Goal: Task Accomplishment & Management: Use online tool/utility

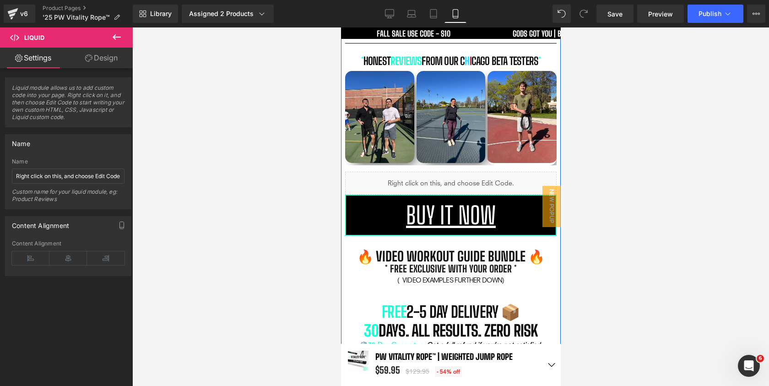
scroll to position [881, 0]
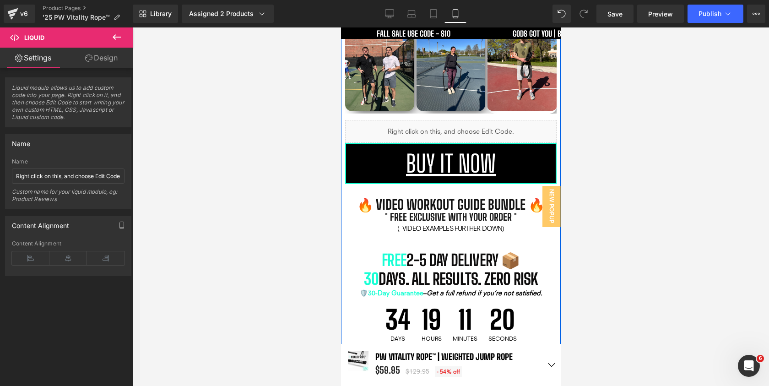
click at [446, 196] on b "🔥 video Workout GUide bundle 🔥" at bounding box center [451, 204] width 188 height 16
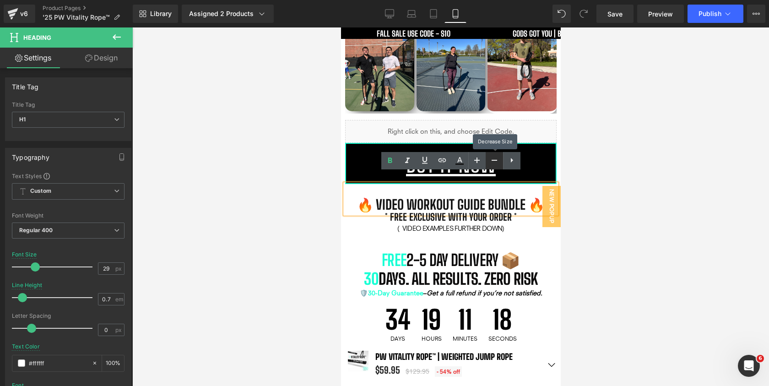
click at [491, 158] on icon at bounding box center [494, 160] width 11 height 11
type input "27"
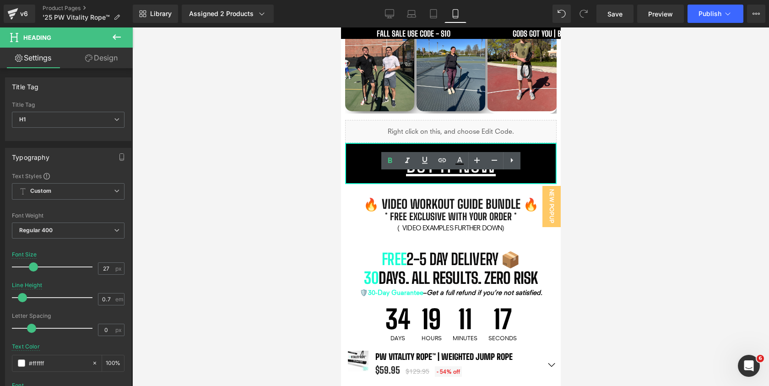
click at [615, 162] on div at bounding box center [450, 206] width 637 height 359
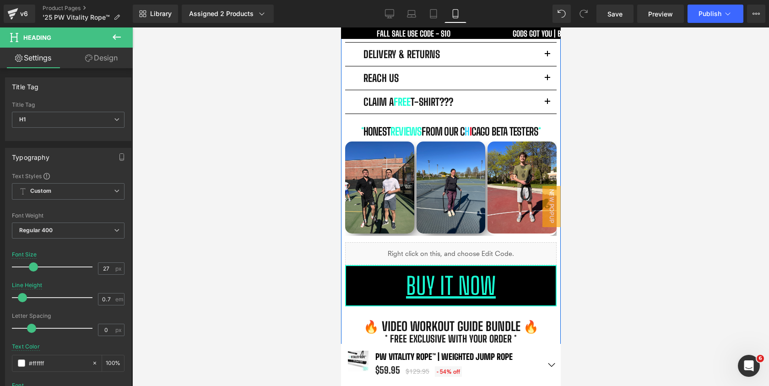
scroll to position [731, 0]
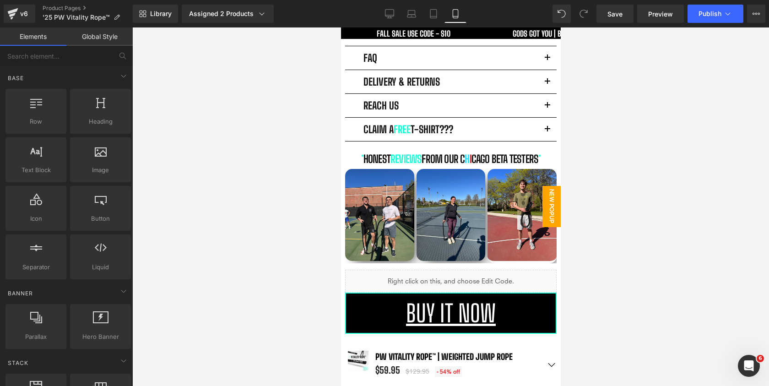
click at [553, 203] on span "New Popup" at bounding box center [551, 206] width 18 height 41
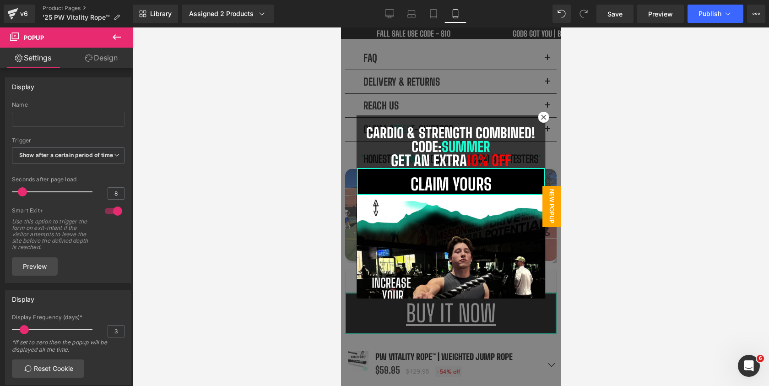
click at [119, 38] on icon at bounding box center [116, 37] width 11 height 11
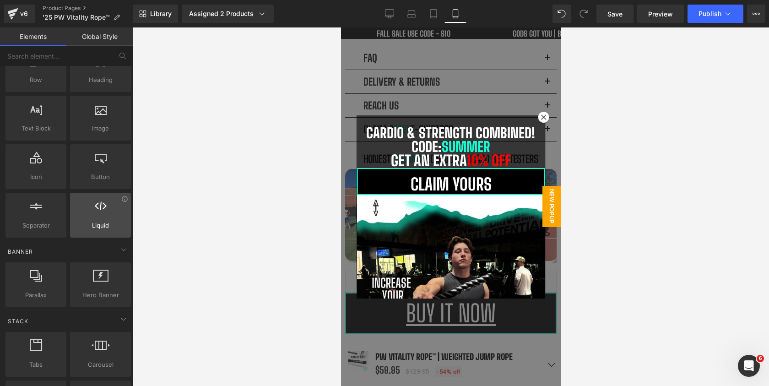
scroll to position [60, 0]
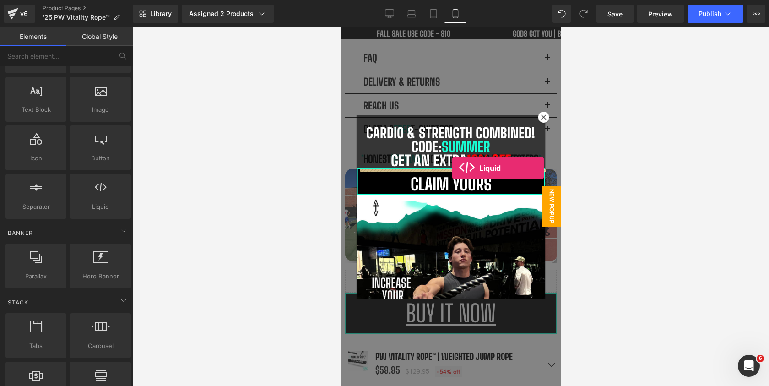
drag, startPoint x: 438, startPoint y: 213, endPoint x: 452, endPoint y: 168, distance: 47.4
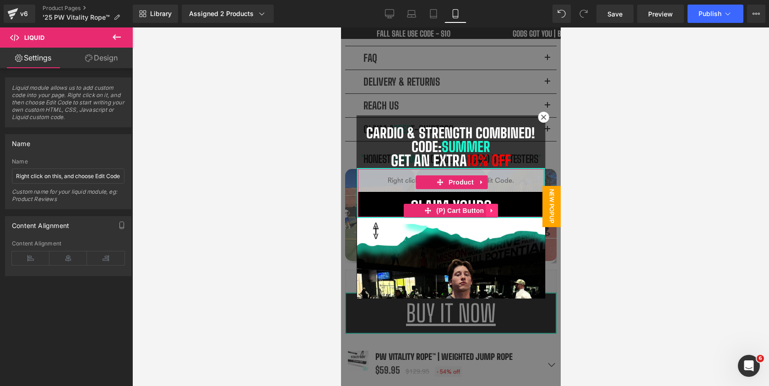
click at [491, 207] on link at bounding box center [492, 211] width 12 height 14
click at [496, 209] on icon at bounding box center [498, 210] width 6 height 6
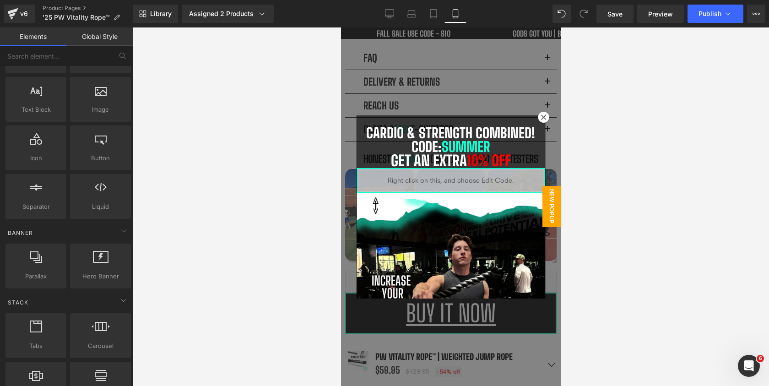
click at [334, 149] on div at bounding box center [450, 206] width 637 height 359
click at [505, 91] on div at bounding box center [451, 206] width 220 height 359
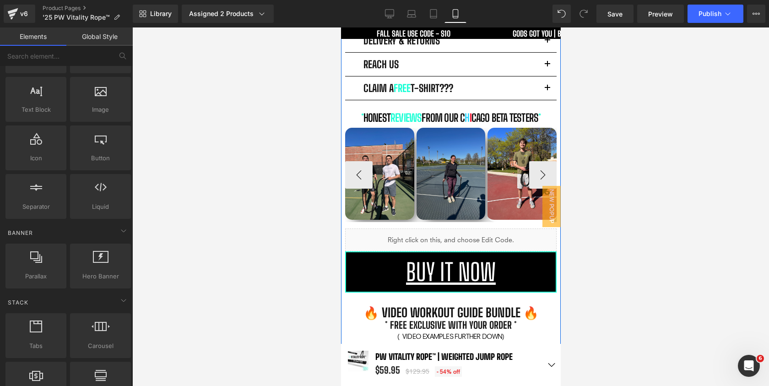
scroll to position [788, 0]
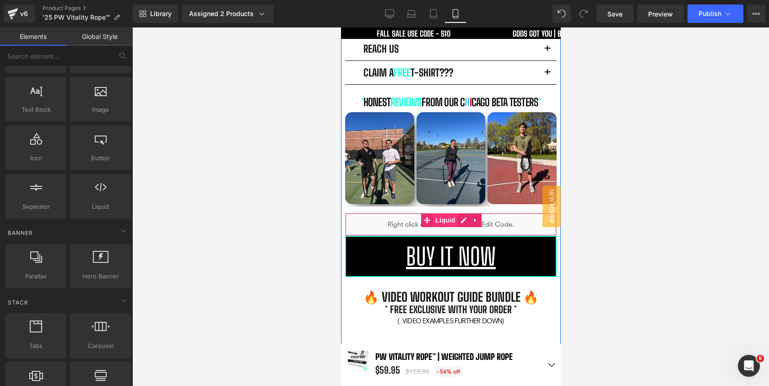
click at [455, 213] on div "Liquid" at bounding box center [451, 224] width 212 height 23
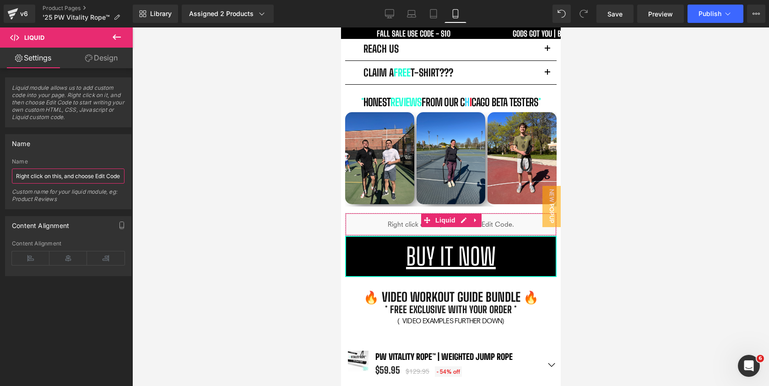
click at [89, 175] on input "Right click on this, and choose Edit Code." at bounding box center [68, 176] width 113 height 15
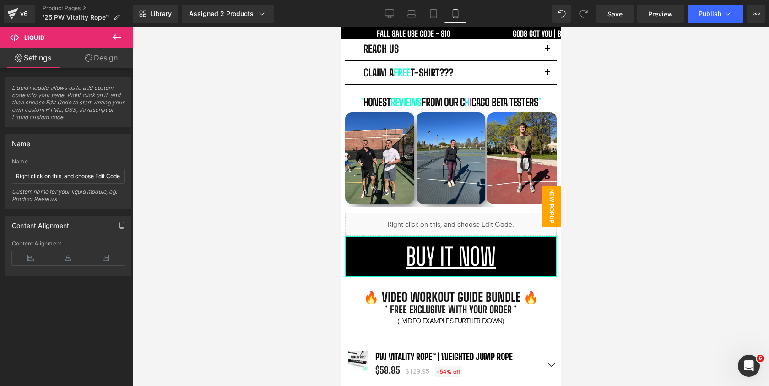
click at [550, 207] on span "New Popup" at bounding box center [551, 206] width 18 height 41
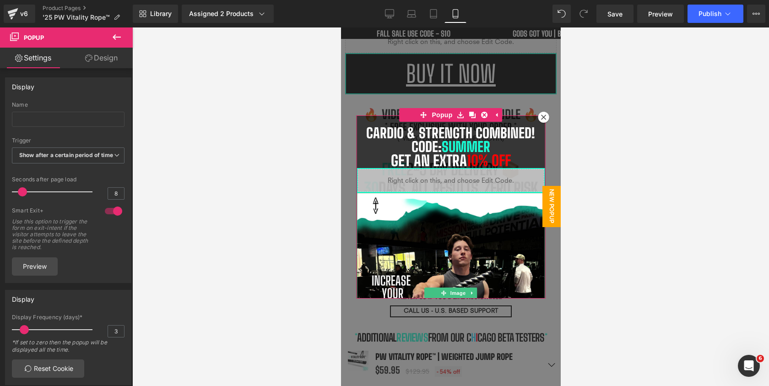
scroll to position [958, 0]
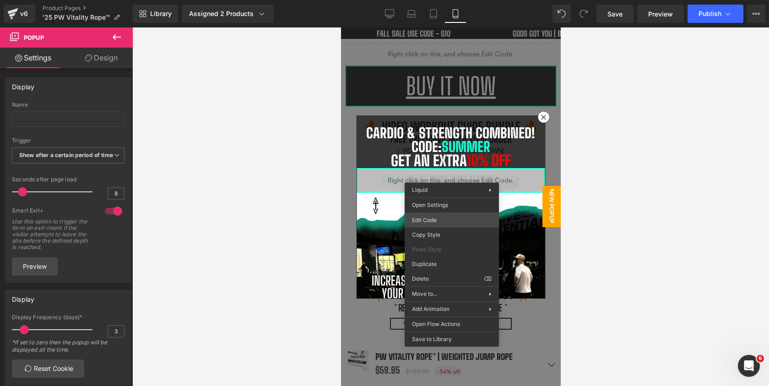
click at [442, 0] on div "Liquid You are previewing how the will restyle your page. You can not edit Elem…" at bounding box center [384, 0] width 769 height 0
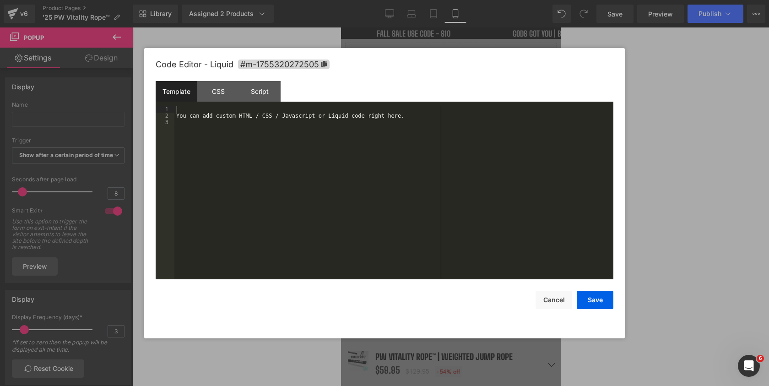
click at [290, 146] on div "You can add custom HTML / CSS / Javascript or Liquid code right here." at bounding box center [393, 199] width 439 height 186
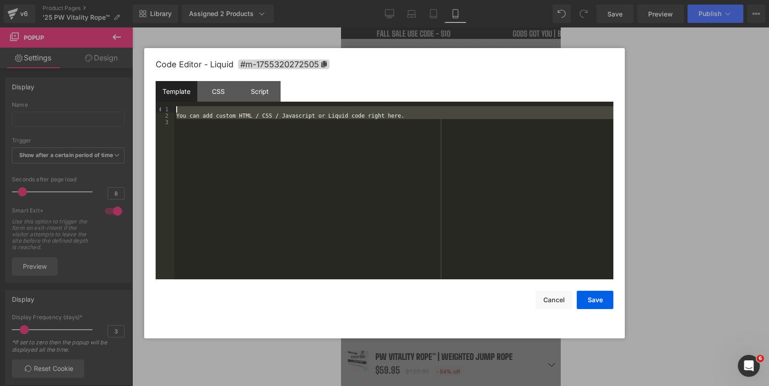
drag, startPoint x: 360, startPoint y: 141, endPoint x: 183, endPoint y: 110, distance: 179.4
click at [183, 110] on div "You can add custom HTML / CSS / Javascript or Liquid code right here." at bounding box center [393, 199] width 439 height 186
click at [555, 301] on button "Cancel" at bounding box center [554, 300] width 37 height 18
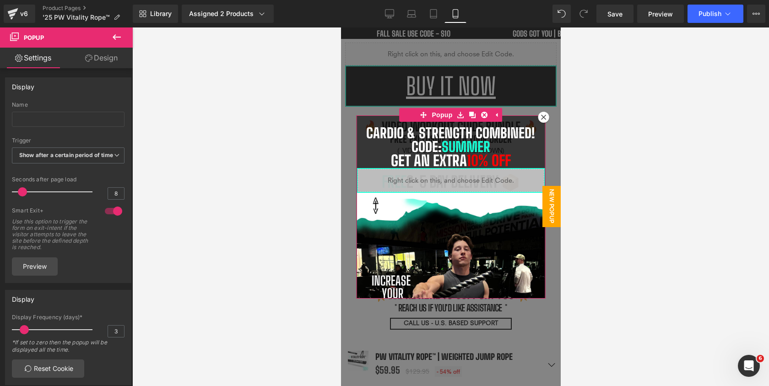
click at [453, 105] on div at bounding box center [450, 109] width 189 height 14
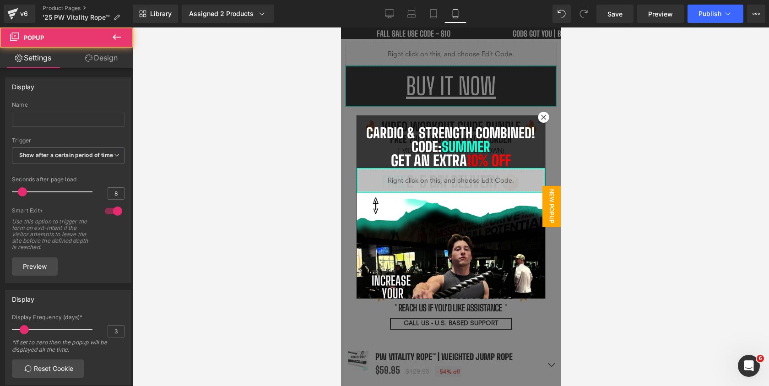
click at [482, 81] on div at bounding box center [451, 206] width 220 height 359
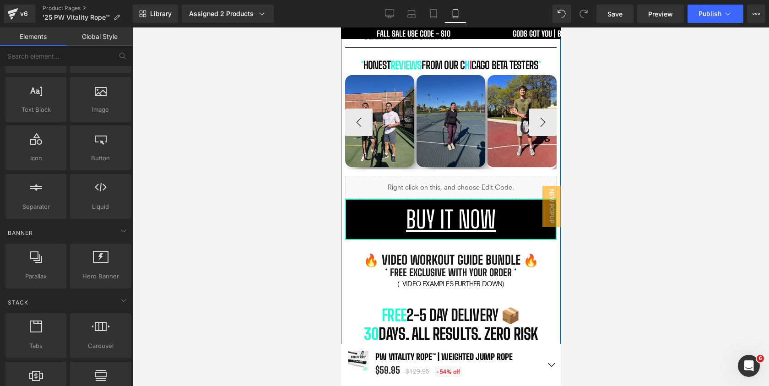
scroll to position [821, 0]
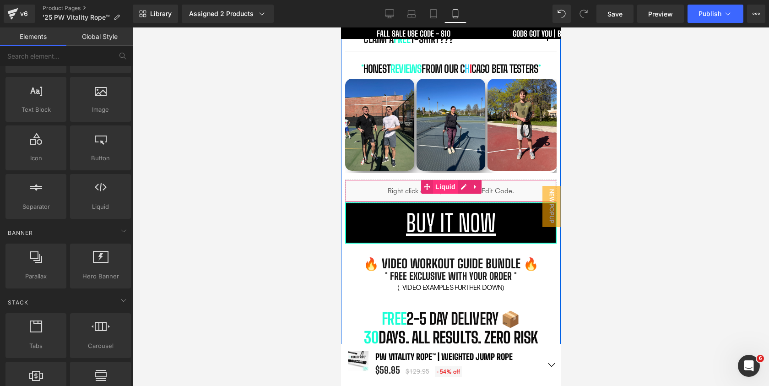
click at [449, 182] on span "Liquid" at bounding box center [445, 187] width 25 height 14
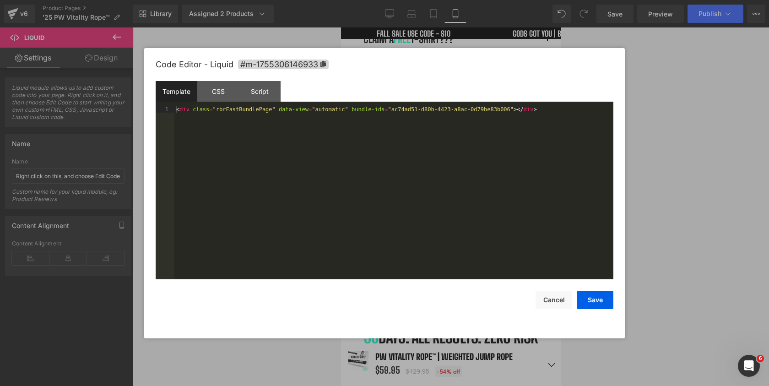
click at [385, 0] on div "Liquid You are previewing how the will restyle your page. You can not edit Elem…" at bounding box center [384, 0] width 769 height 0
click at [307, 113] on div "< div class = "rbrFastBundlePage" data-view = "automatic" bundle-ids = "ac74ad5…" at bounding box center [393, 199] width 439 height 186
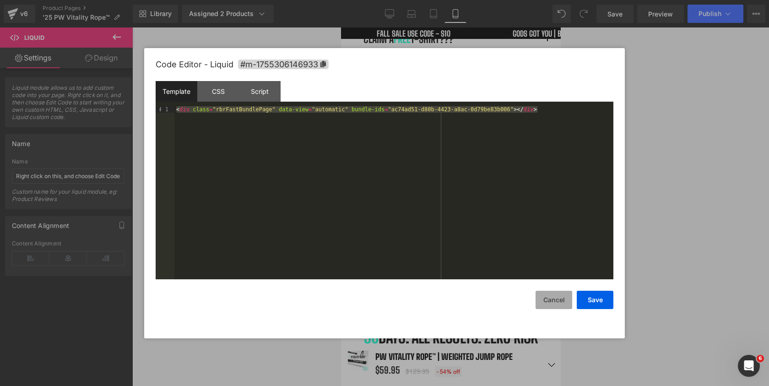
click at [557, 298] on button "Cancel" at bounding box center [554, 300] width 37 height 18
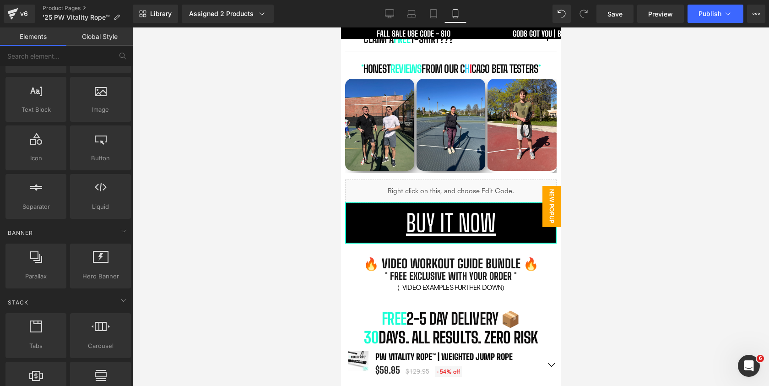
click at [548, 218] on span "New Popup" at bounding box center [551, 206] width 18 height 41
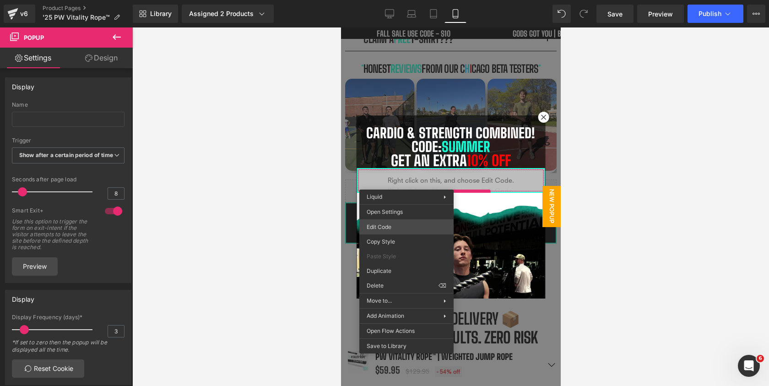
click at [401, 0] on div "Liquid You are previewing how the will restyle your page. You can not edit Elem…" at bounding box center [384, 0] width 769 height 0
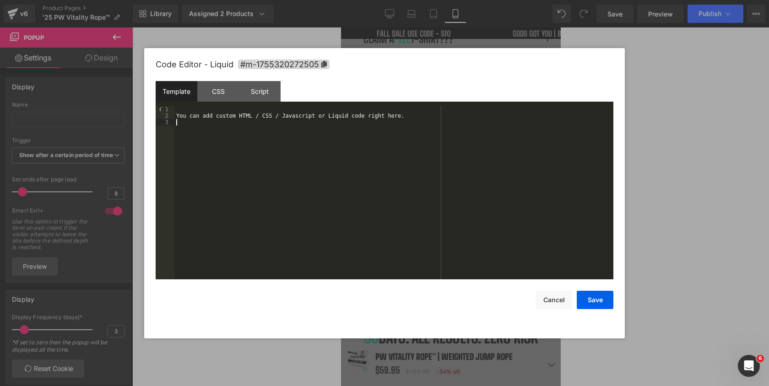
click at [332, 135] on div "You can add custom HTML / CSS / Javascript or Liquid code right here." at bounding box center [393, 199] width 439 height 186
click at [336, 119] on div "You can add custom HTML / CSS / Javascript or Liquid code right here." at bounding box center [393, 199] width 439 height 186
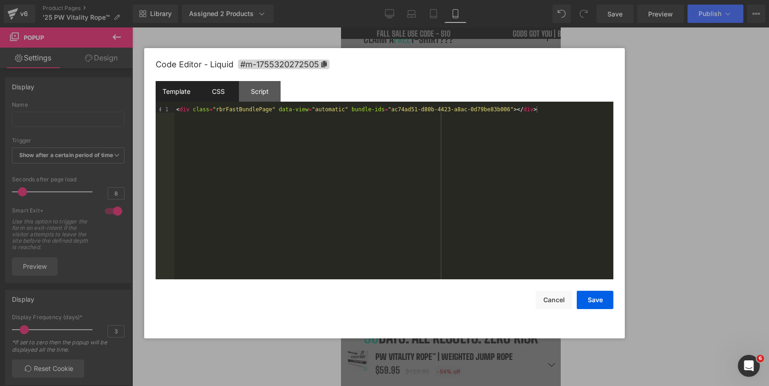
click at [226, 90] on div "CSS" at bounding box center [218, 91] width 42 height 21
click at [239, 114] on div "#m-1755320272505 { }" at bounding box center [393, 199] width 439 height 186
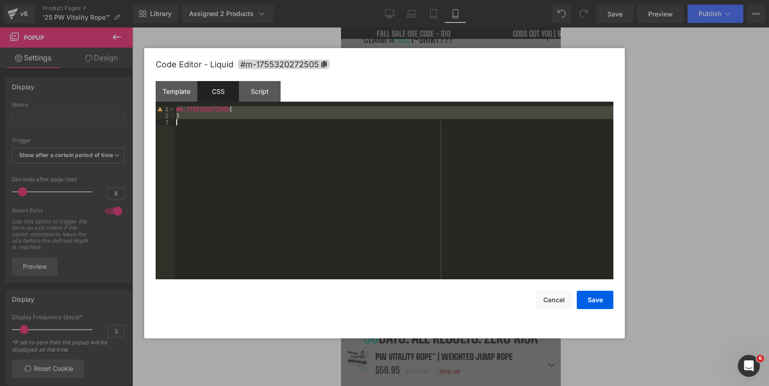
click at [239, 114] on div "#m-1755320272505 { }" at bounding box center [393, 199] width 439 height 186
click at [594, 303] on button "Save" at bounding box center [595, 300] width 37 height 18
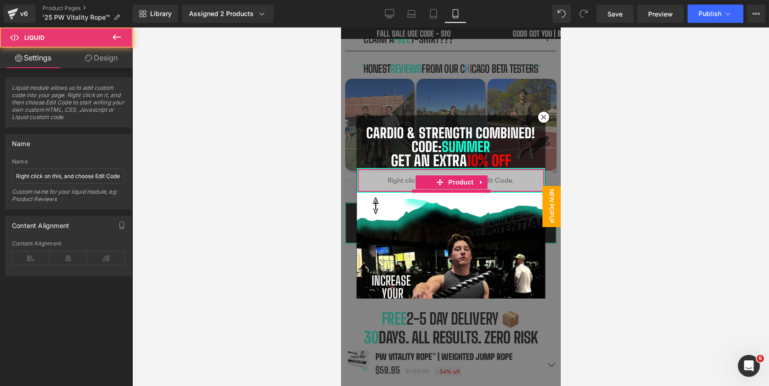
click at [385, 179] on div "Liquid" at bounding box center [451, 180] width 186 height 23
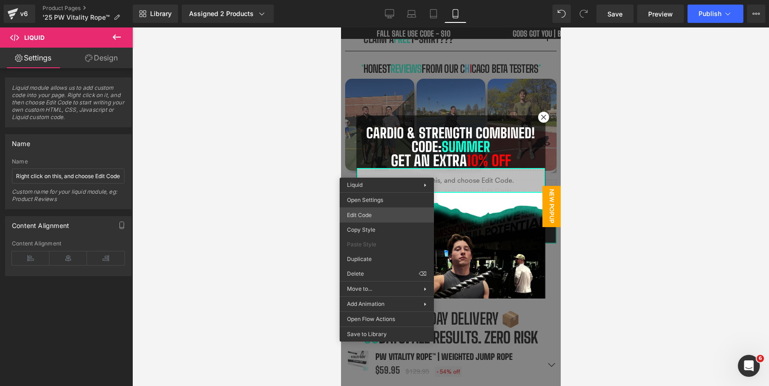
click at [375, 0] on div "Liquid You are previewing how the will restyle your page. You can not edit Elem…" at bounding box center [384, 0] width 769 height 0
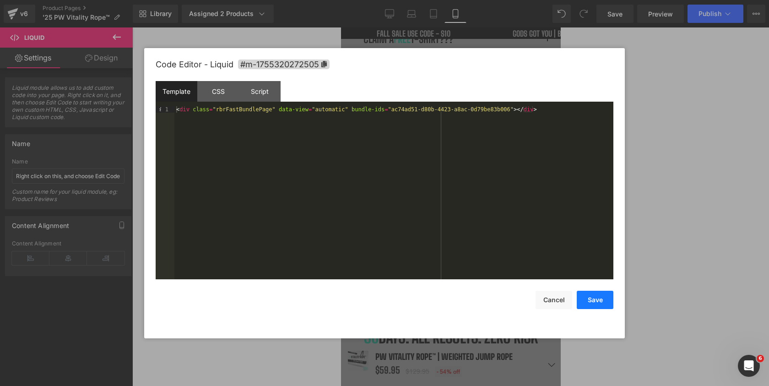
click at [598, 303] on button "Save" at bounding box center [595, 300] width 37 height 18
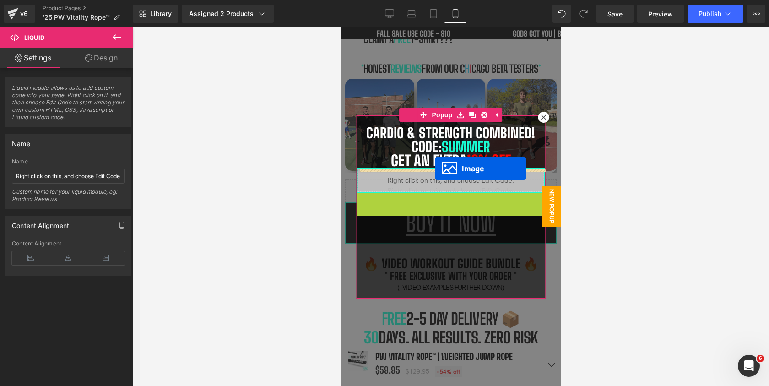
drag, startPoint x: 442, startPoint y: 291, endPoint x: 435, endPoint y: 169, distance: 123.0
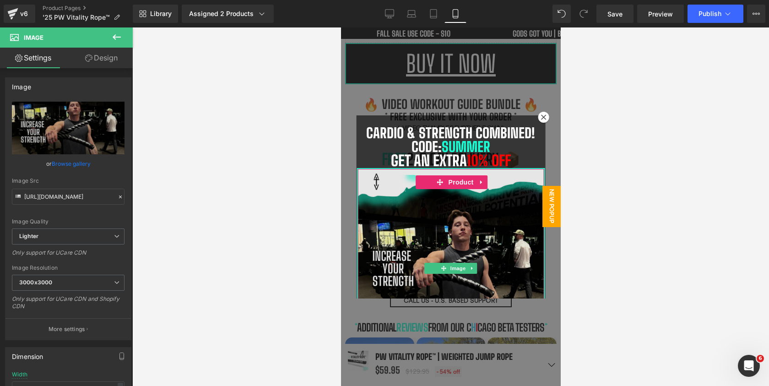
scroll to position [81, 0]
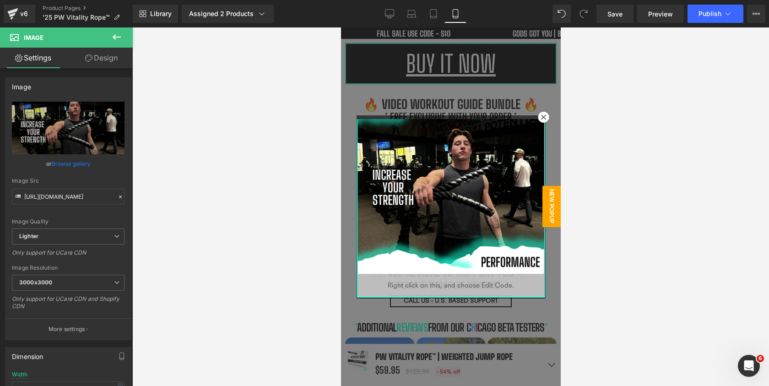
click at [464, 69] on div at bounding box center [451, 206] width 220 height 359
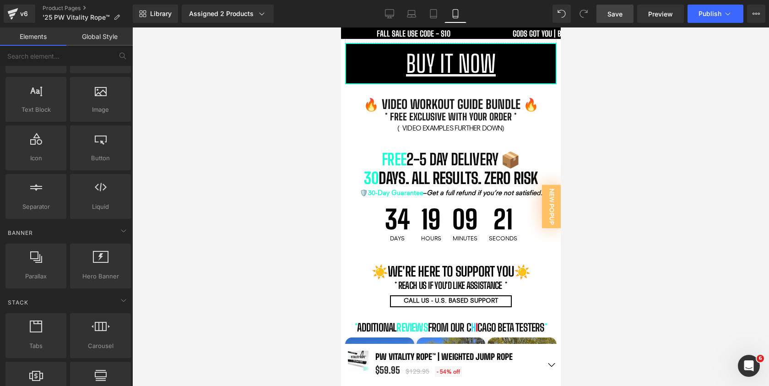
drag, startPoint x: 610, startPoint y: 18, endPoint x: 127, endPoint y: 153, distance: 502.2
click at [610, 18] on span "Save" at bounding box center [615, 14] width 15 height 10
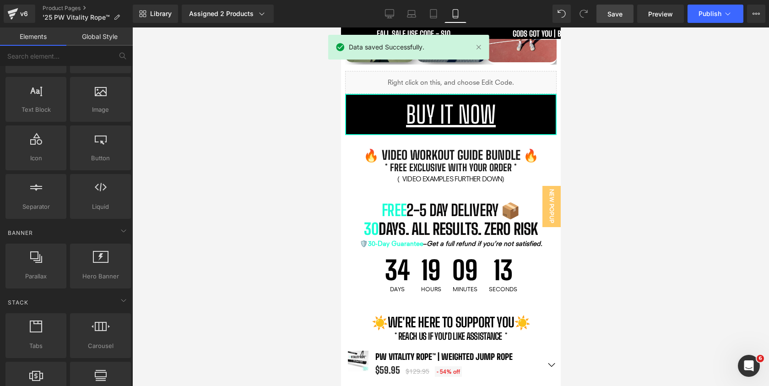
scroll to position [930, 0]
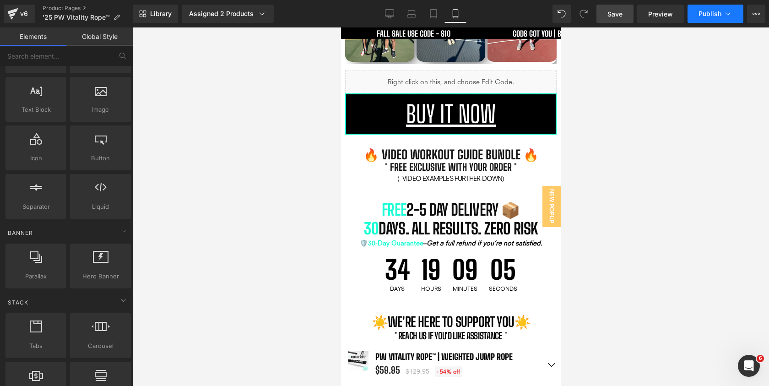
click at [707, 21] on button "Publish" at bounding box center [716, 14] width 56 height 18
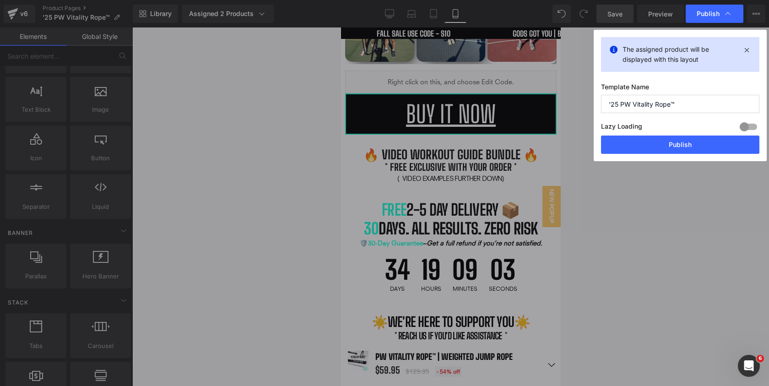
drag, startPoint x: 647, startPoint y: 140, endPoint x: 687, endPoint y: 153, distance: 41.9
click at [647, 141] on button "Publish" at bounding box center [680, 145] width 158 height 18
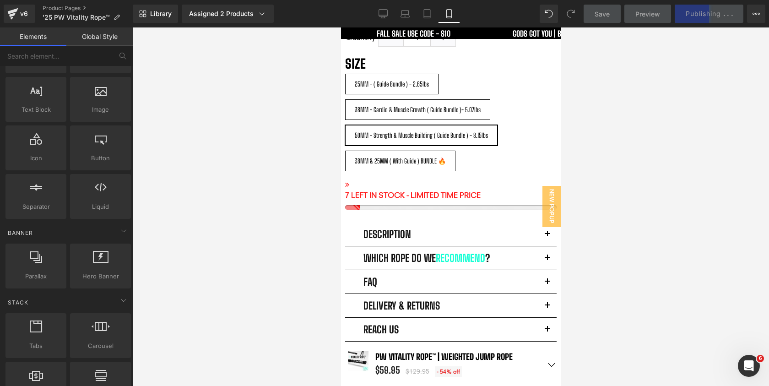
scroll to position [491, 0]
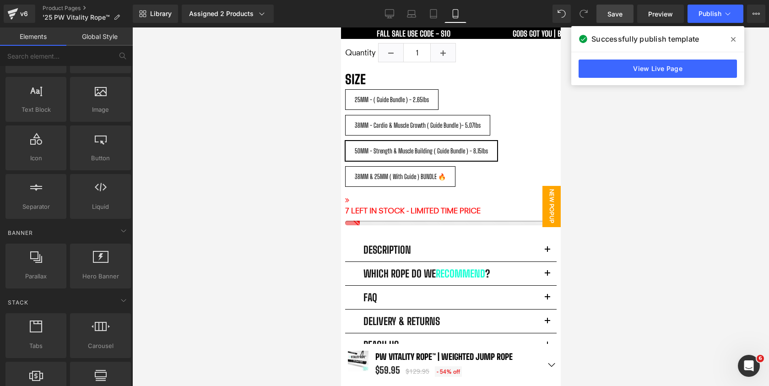
click at [551, 201] on span "New Popup" at bounding box center [551, 206] width 18 height 41
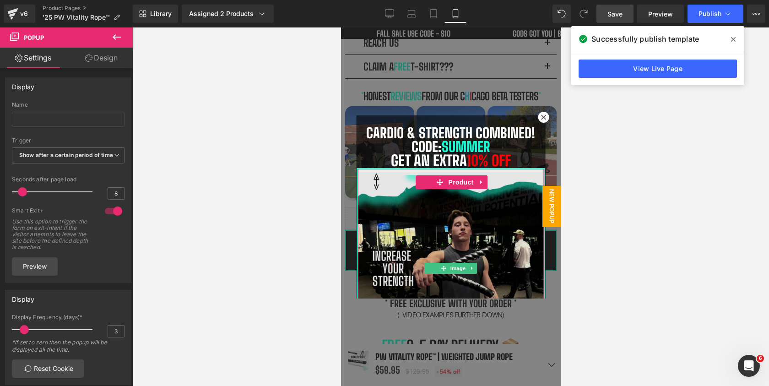
scroll to position [776, 0]
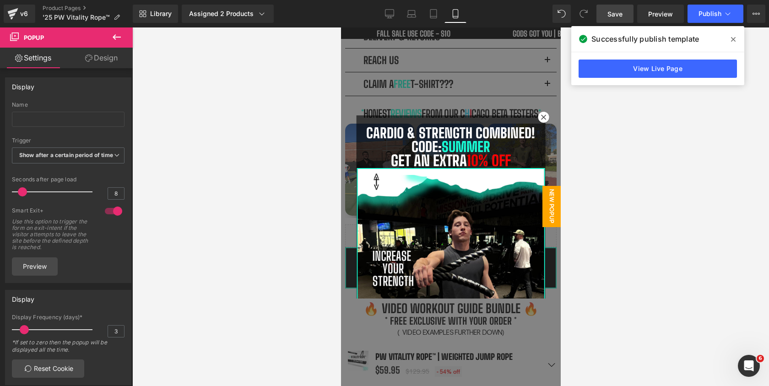
click at [508, 66] on div at bounding box center [451, 206] width 220 height 359
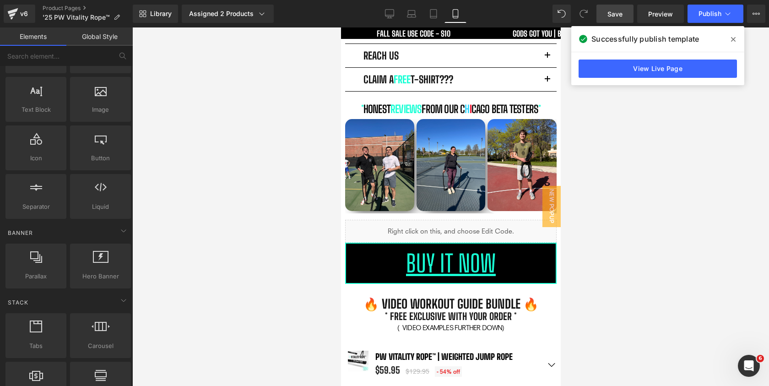
scroll to position [779, 0]
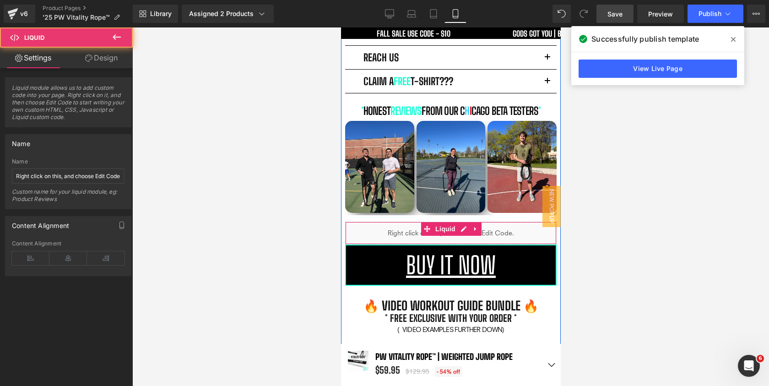
click at [509, 222] on div "Liquid" at bounding box center [451, 233] width 212 height 23
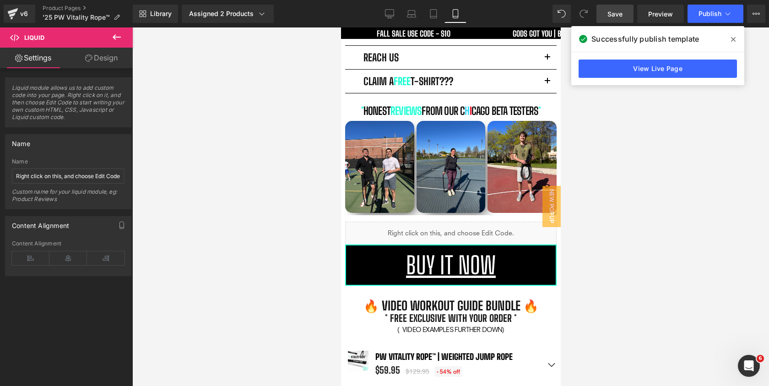
click at [731, 38] on icon at bounding box center [733, 39] width 5 height 7
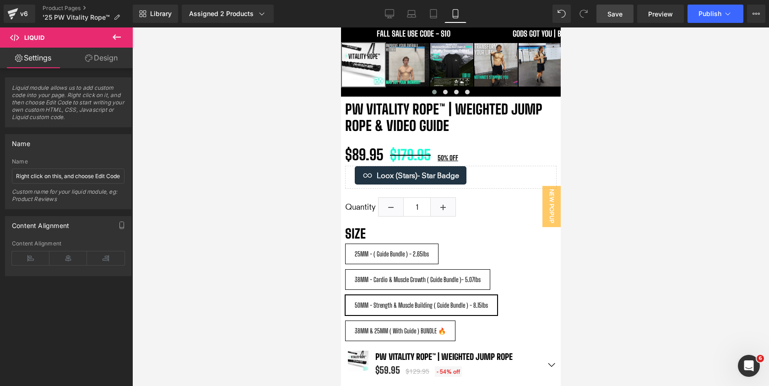
scroll to position [276, 0]
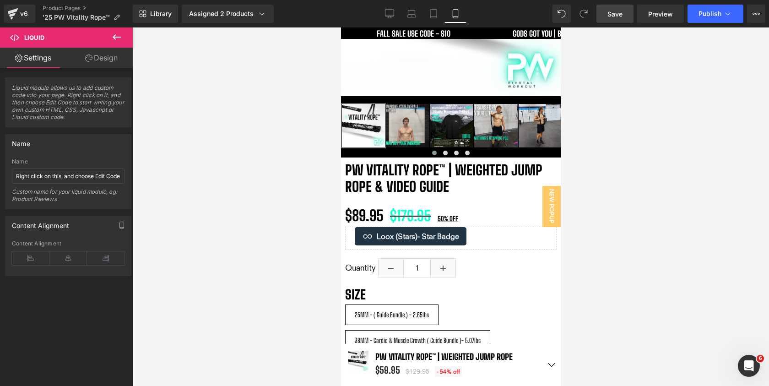
click at [618, 12] on span "Save" at bounding box center [615, 14] width 15 height 10
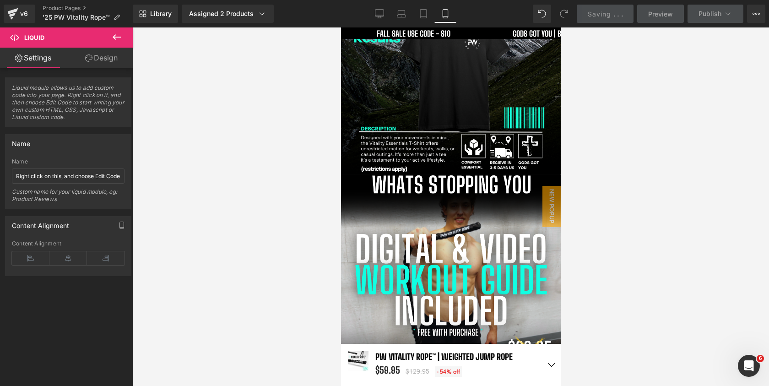
scroll to position [1897, 0]
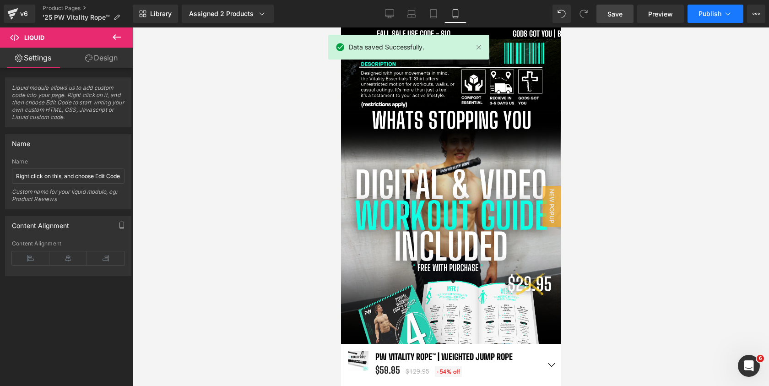
click at [697, 12] on button "Publish" at bounding box center [716, 14] width 56 height 18
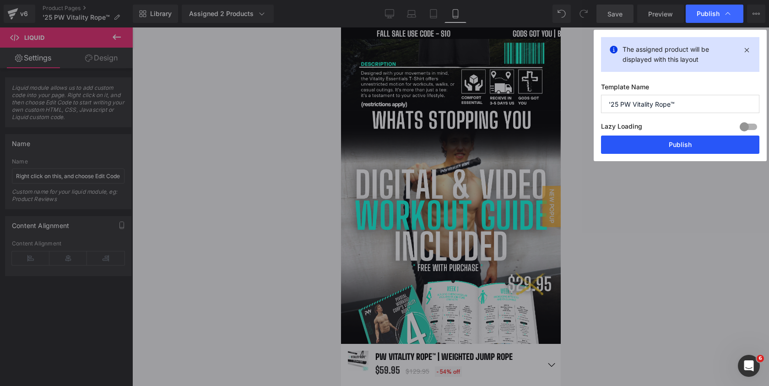
click at [686, 147] on button "Publish" at bounding box center [680, 145] width 158 height 18
